Goal: Information Seeking & Learning: Learn about a topic

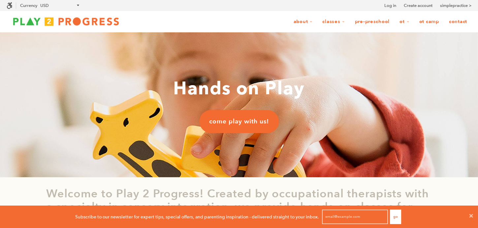
scroll to position [0, 5]
click at [376, 17] on link "Pre-Preschool" at bounding box center [372, 22] width 44 height 13
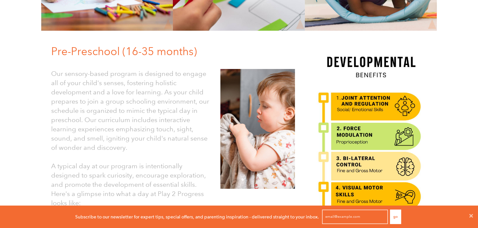
scroll to position [144, 0]
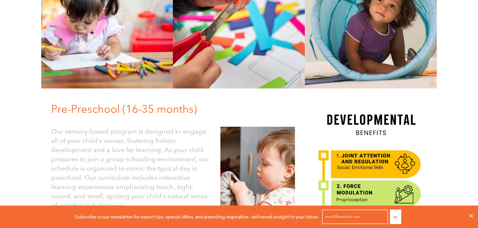
scroll to position [0, 0]
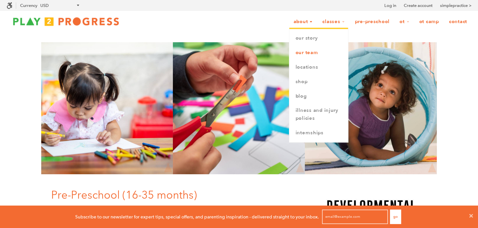
click at [311, 53] on link "Our Team" at bounding box center [318, 53] width 59 height 15
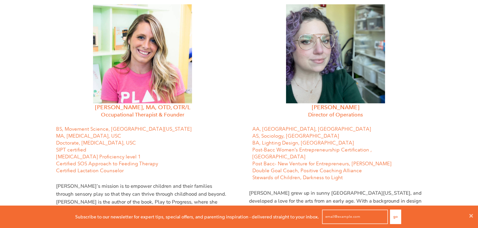
scroll to position [236, 0]
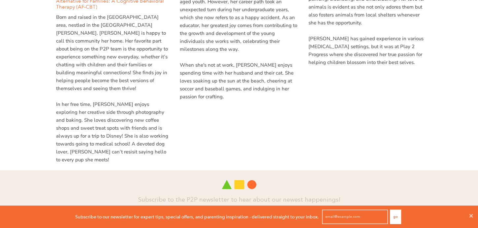
scroll to position [2092, 0]
